Goal: Entertainment & Leisure: Consume media (video, audio)

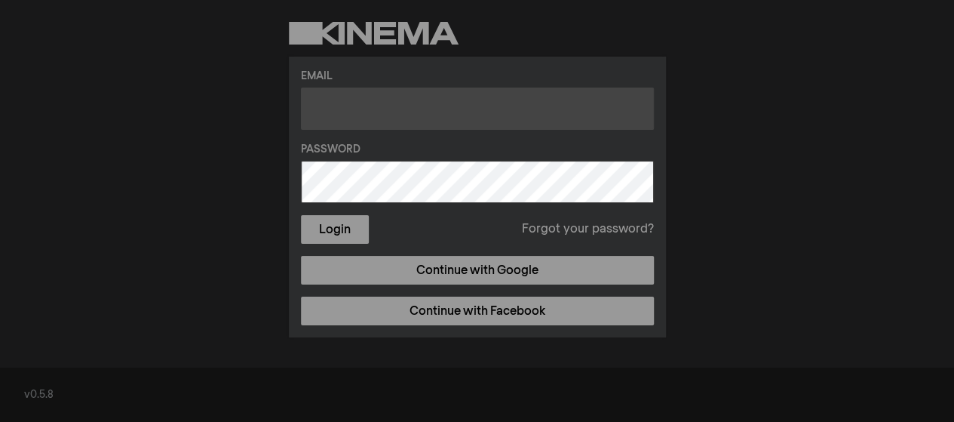
click at [338, 105] on input "text" at bounding box center [477, 108] width 353 height 42
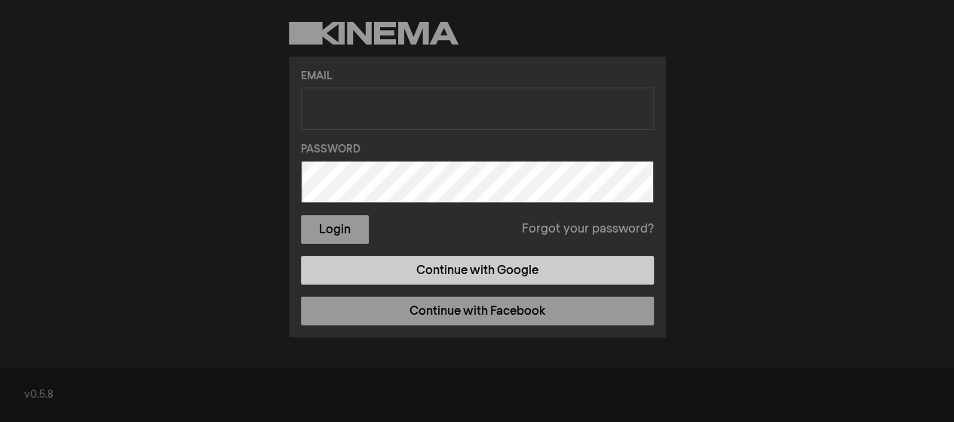
click at [480, 257] on link "Continue with Google" at bounding box center [477, 270] width 353 height 29
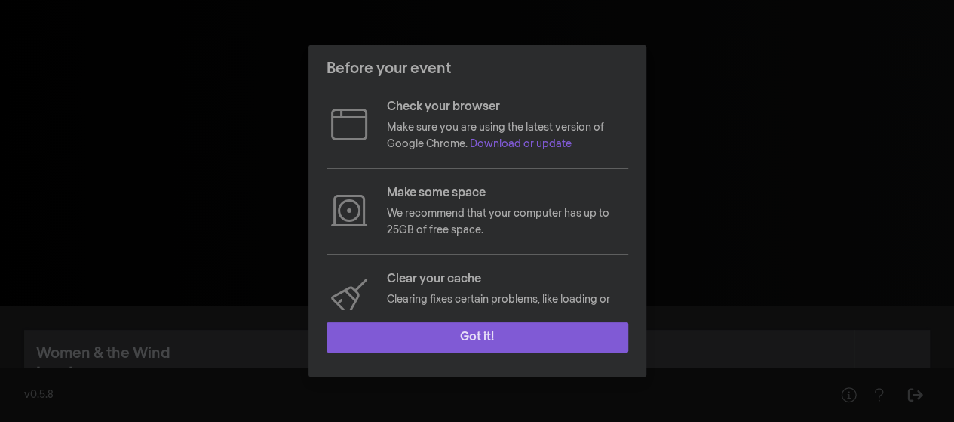
click at [489, 333] on button "Got it!" at bounding box center [478, 337] width 302 height 30
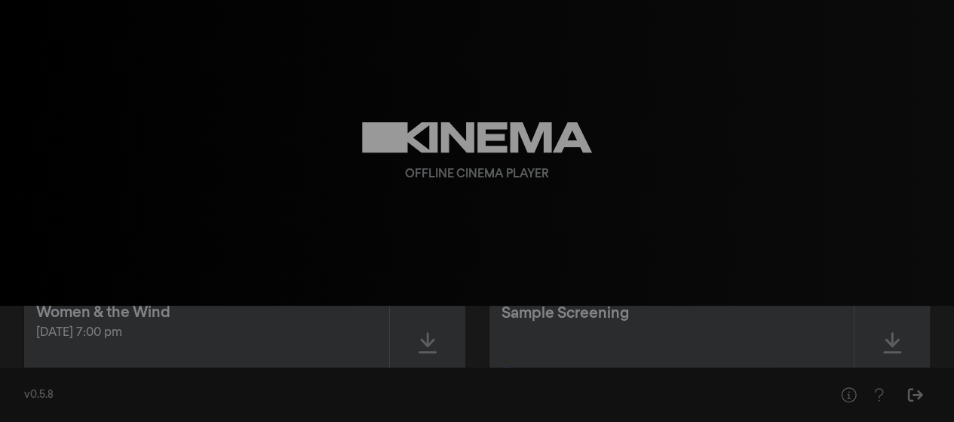
scroll to position [35, 0]
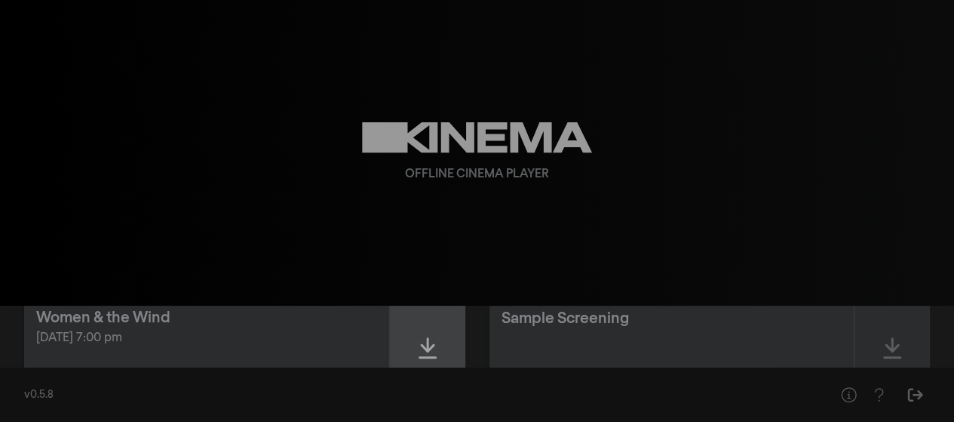
click at [415, 345] on div at bounding box center [427, 347] width 75 height 107
click at [408, 341] on div at bounding box center [427, 347] width 75 height 107
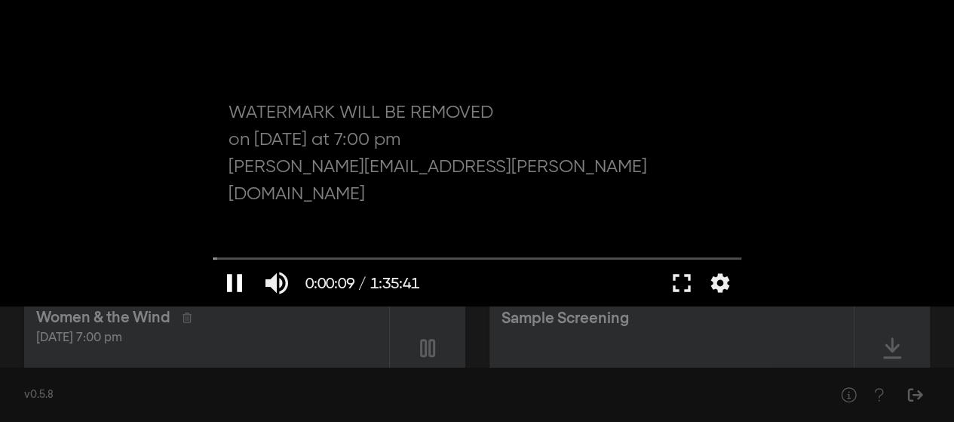
click at [229, 274] on button "pause" at bounding box center [234, 282] width 42 height 45
click at [229, 274] on button "play_arrow" at bounding box center [234, 282] width 42 height 45
type input "18.142411"
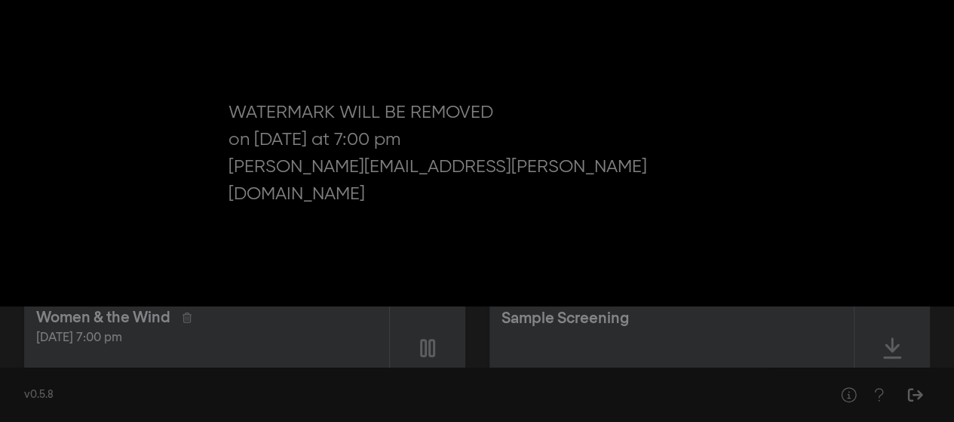
click at [213, 260] on button "pause" at bounding box center [234, 282] width 42 height 45
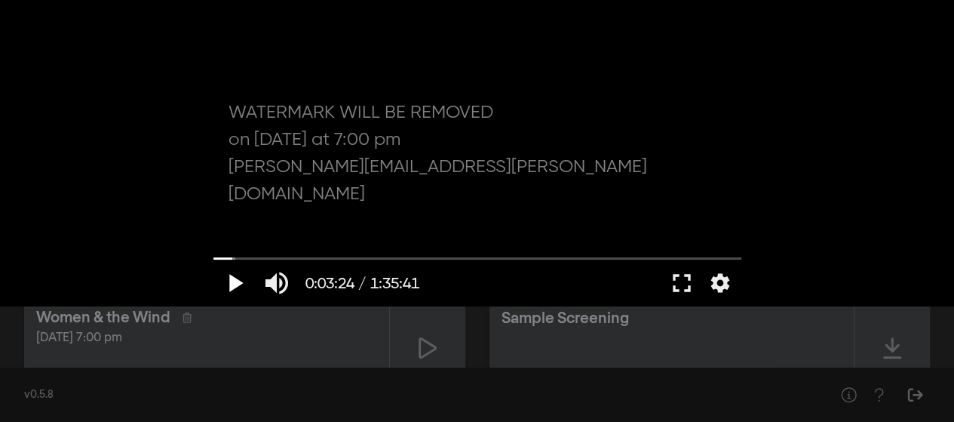
click at [238, 274] on button "play_arrow" at bounding box center [234, 282] width 42 height 45
click at [213, 260] on button "pause" at bounding box center [234, 282] width 42 height 45
click at [225, 283] on button "play_arrow" at bounding box center [234, 282] width 42 height 45
click at [225, 283] on button "pause" at bounding box center [234, 282] width 42 height 45
click at [225, 283] on button "play_arrow" at bounding box center [234, 282] width 42 height 45
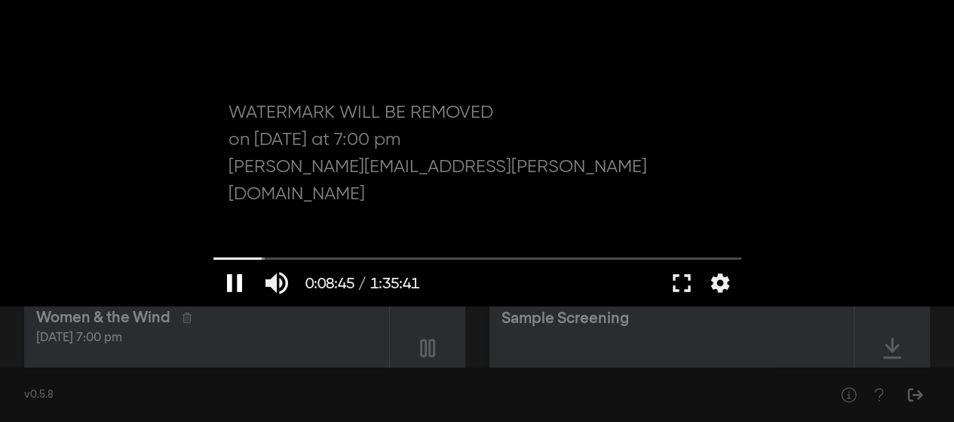
click at [225, 283] on button "pause" at bounding box center [234, 282] width 42 height 45
click at [219, 286] on button "play_arrow" at bounding box center [234, 282] width 42 height 45
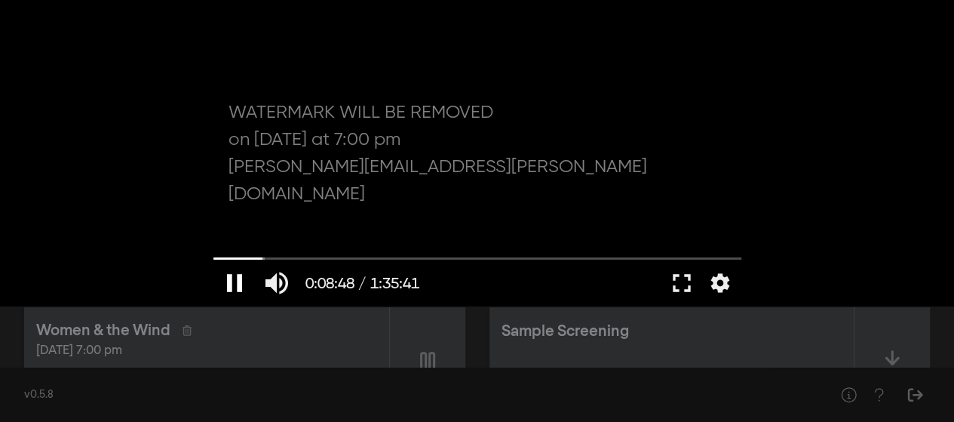
scroll to position [12, 0]
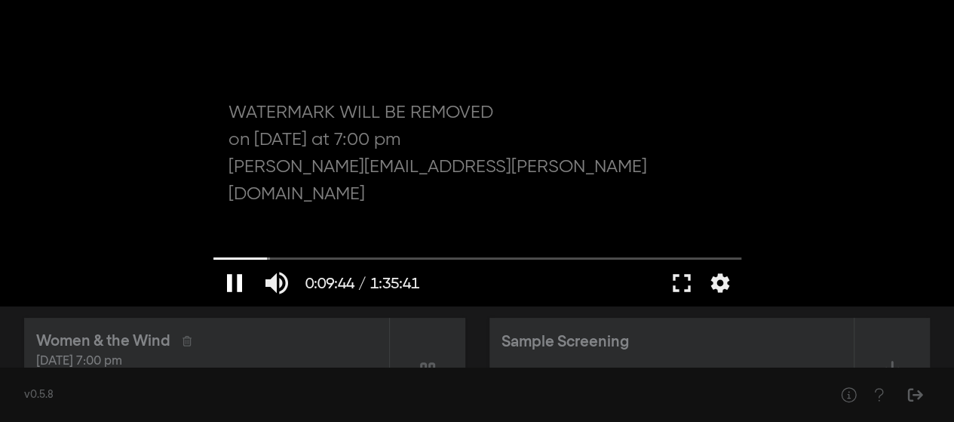
click at [237, 284] on button "pause" at bounding box center [234, 282] width 42 height 45
click at [218, 278] on button "play_arrow" at bounding box center [234, 282] width 42 height 45
click at [218, 278] on button "pause" at bounding box center [234, 282] width 42 height 45
type input "584.764401"
